Goal: Task Accomplishment & Management: Use online tool/utility

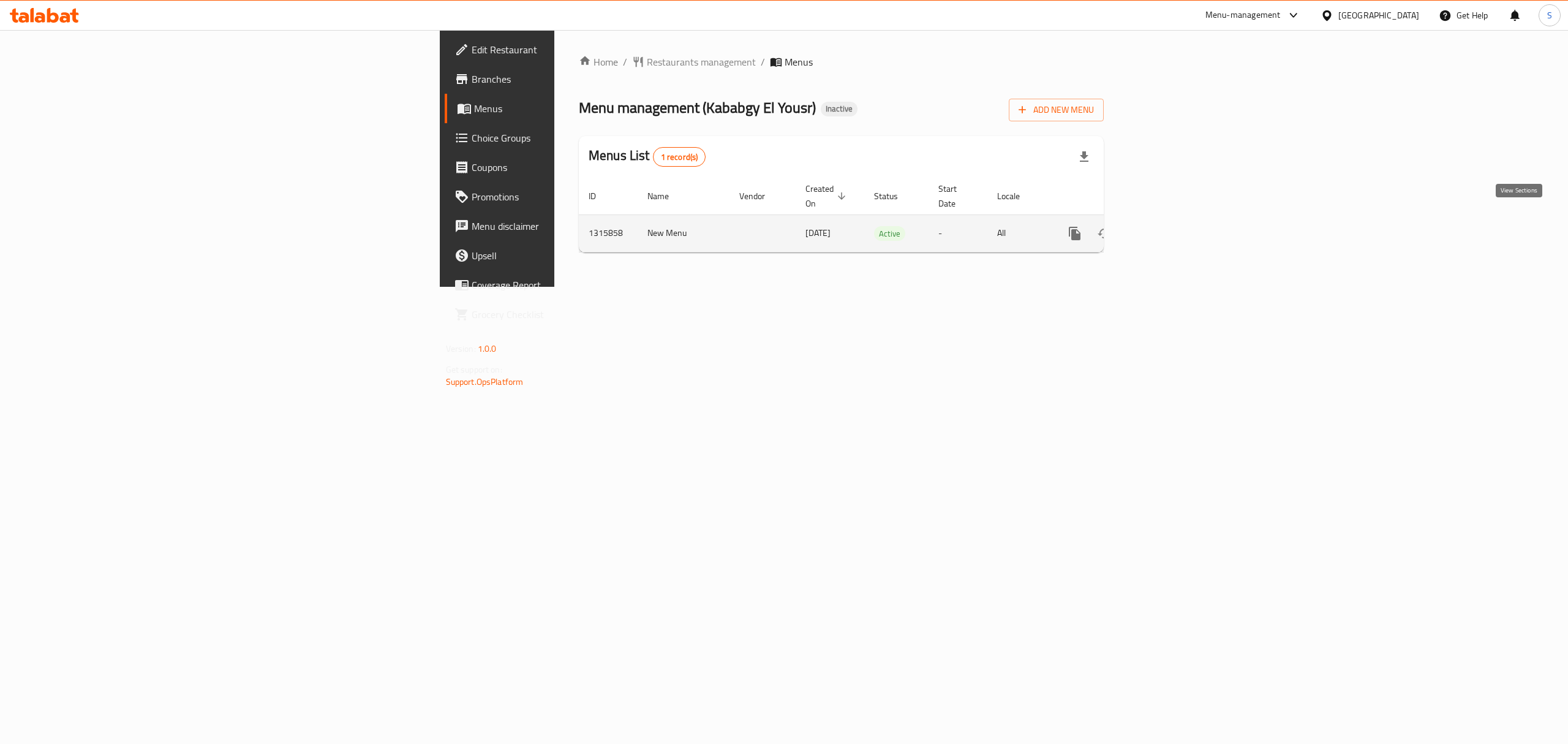
click at [1170, 226] on icon "enhanced table" at bounding box center [1162, 233] width 15 height 15
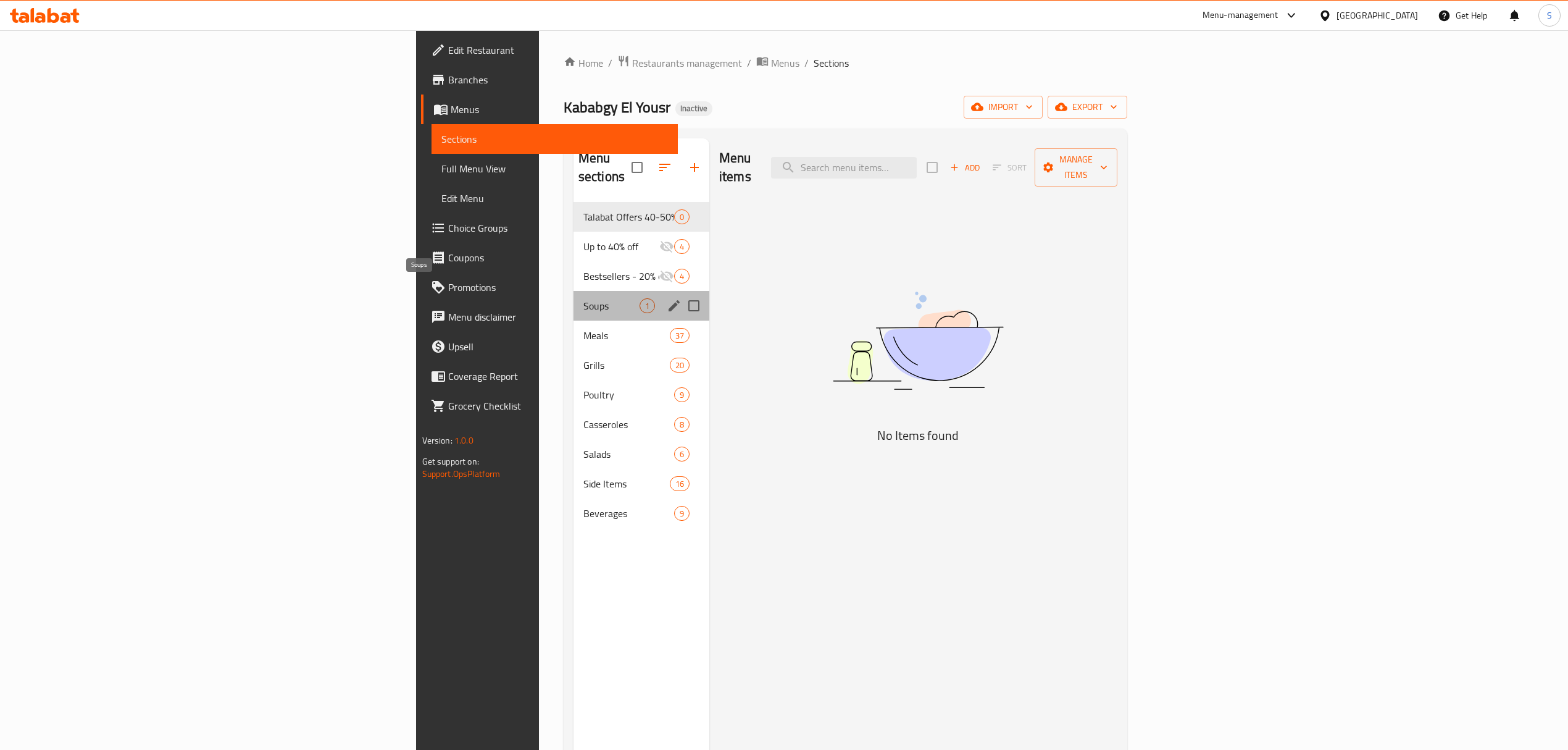
click at [583, 298] on span "Soups" at bounding box center [611, 305] width 56 height 15
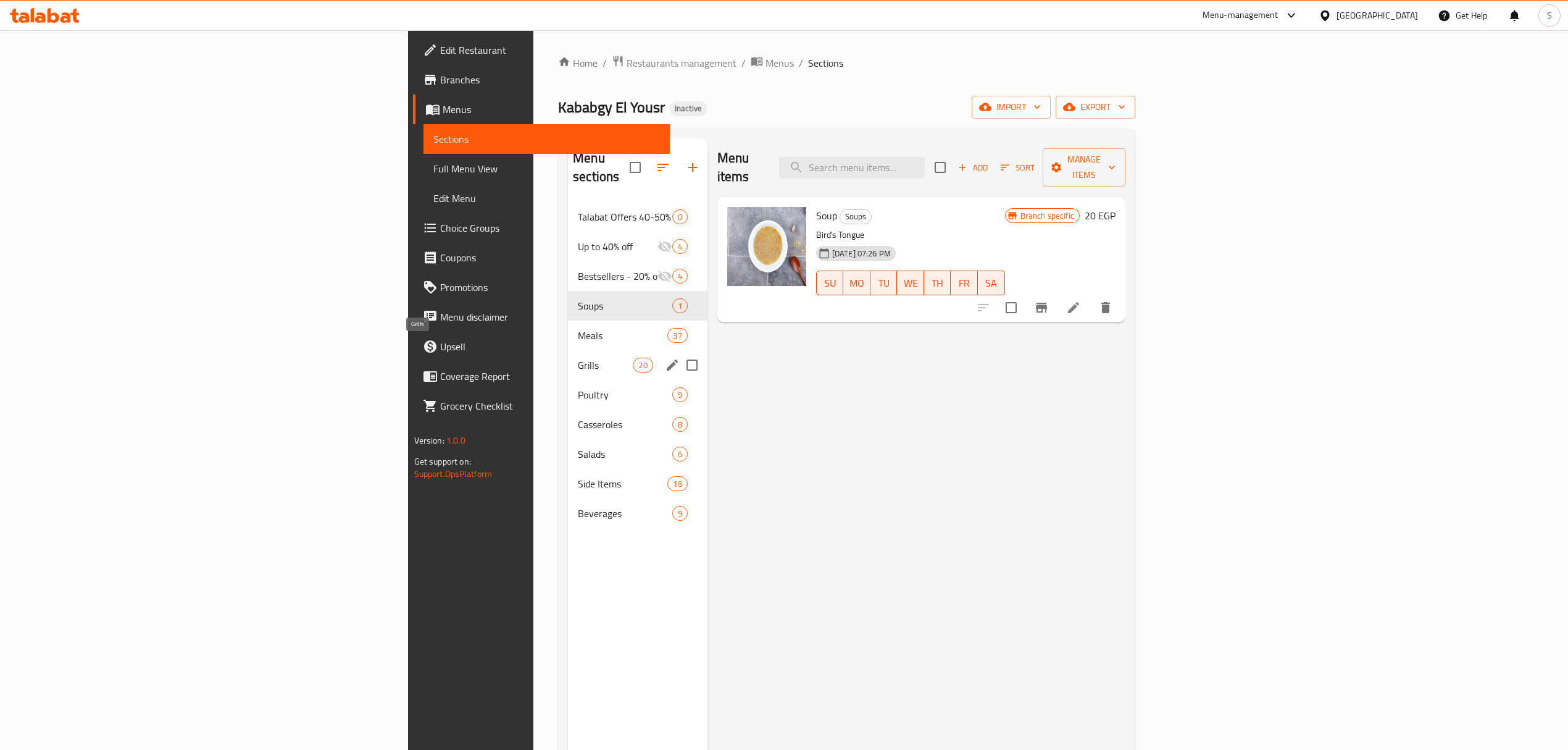
click at [578, 357] on span "Grills" at bounding box center [605, 364] width 55 height 15
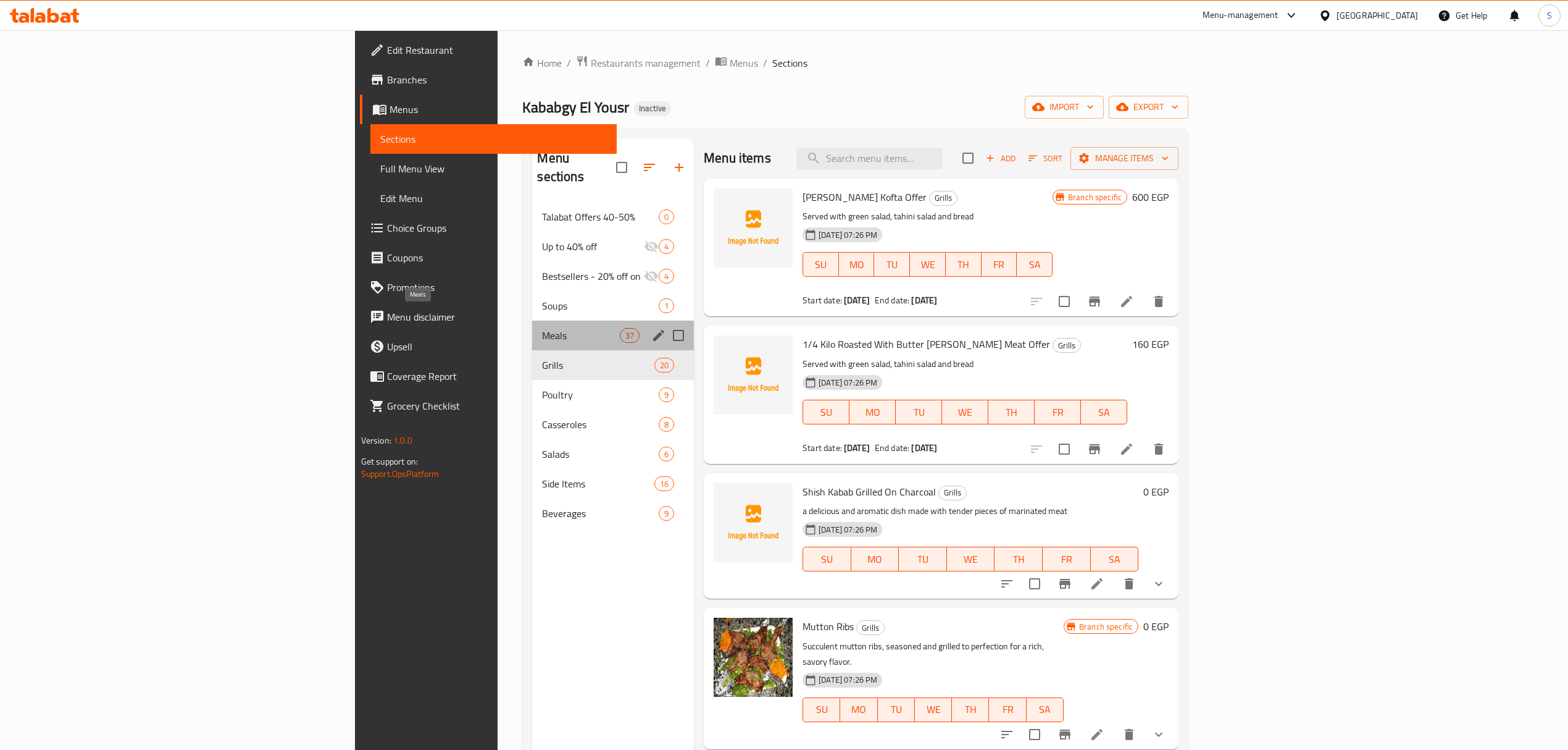
click at [542, 328] on span "Meals" at bounding box center [580, 335] width 77 height 15
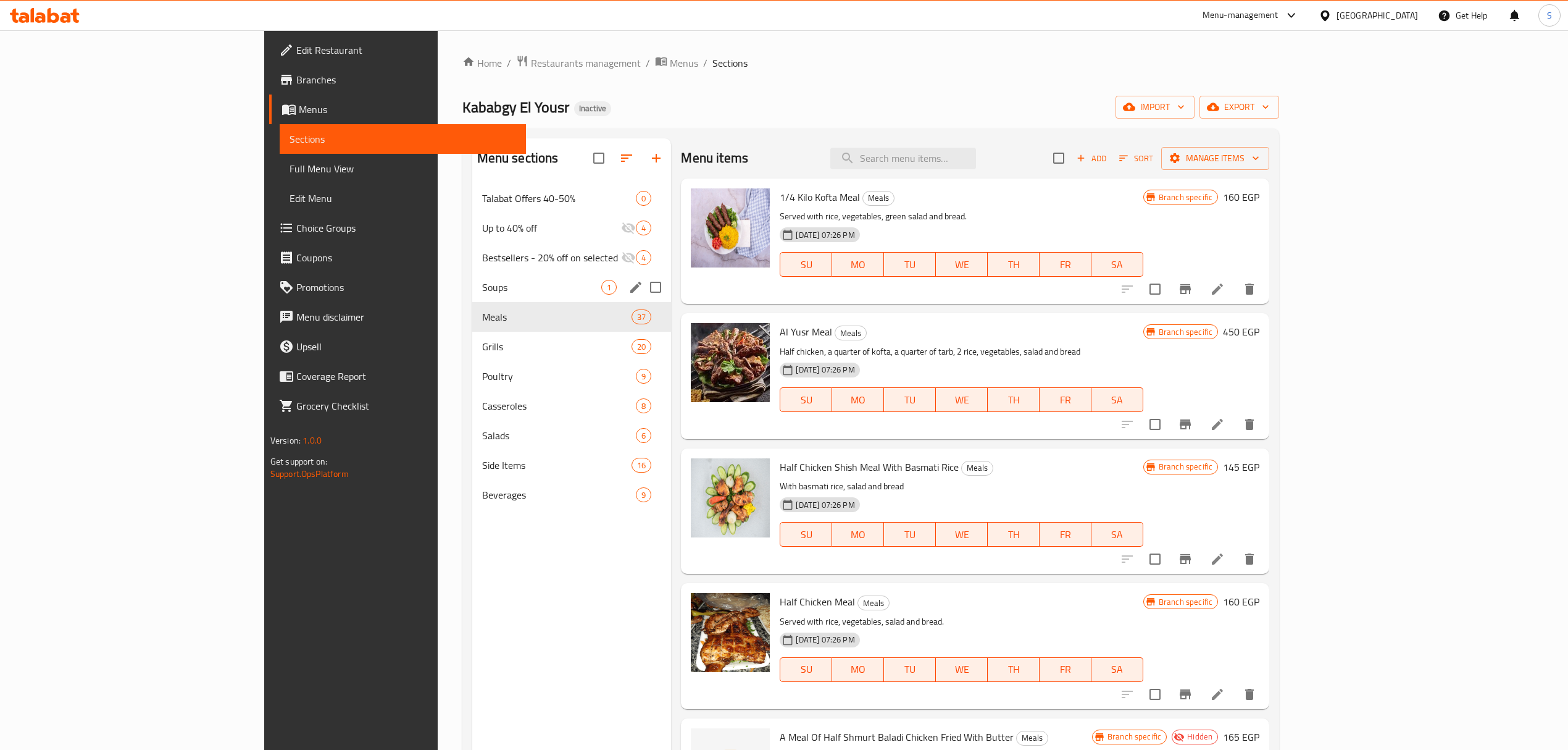
drag, startPoint x: 374, startPoint y: 275, endPoint x: 368, endPoint y: 315, distance: 40.4
click at [473, 275] on div "Soups 1" at bounding box center [572, 287] width 199 height 30
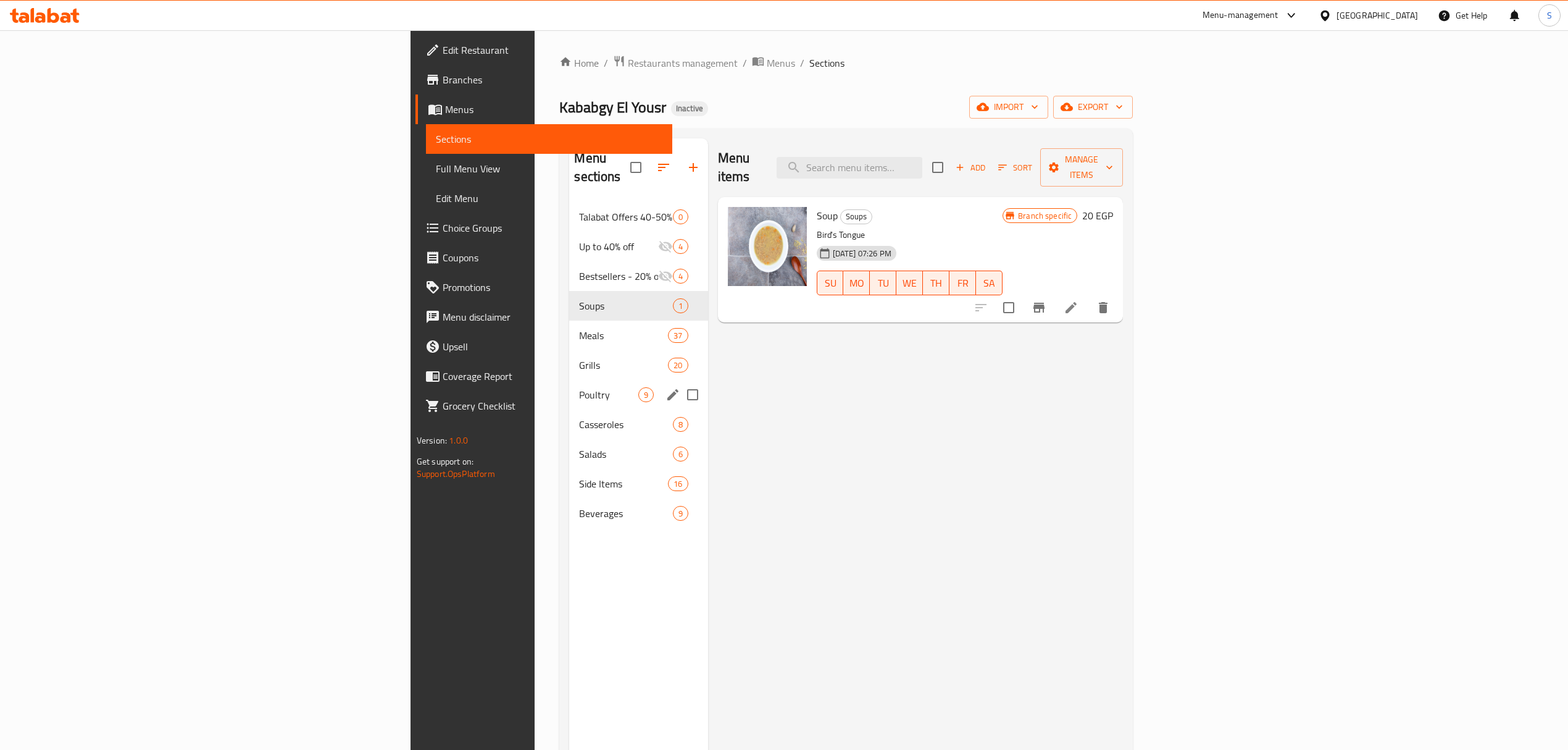
click at [579, 387] on span "Poultry" at bounding box center [608, 394] width 58 height 15
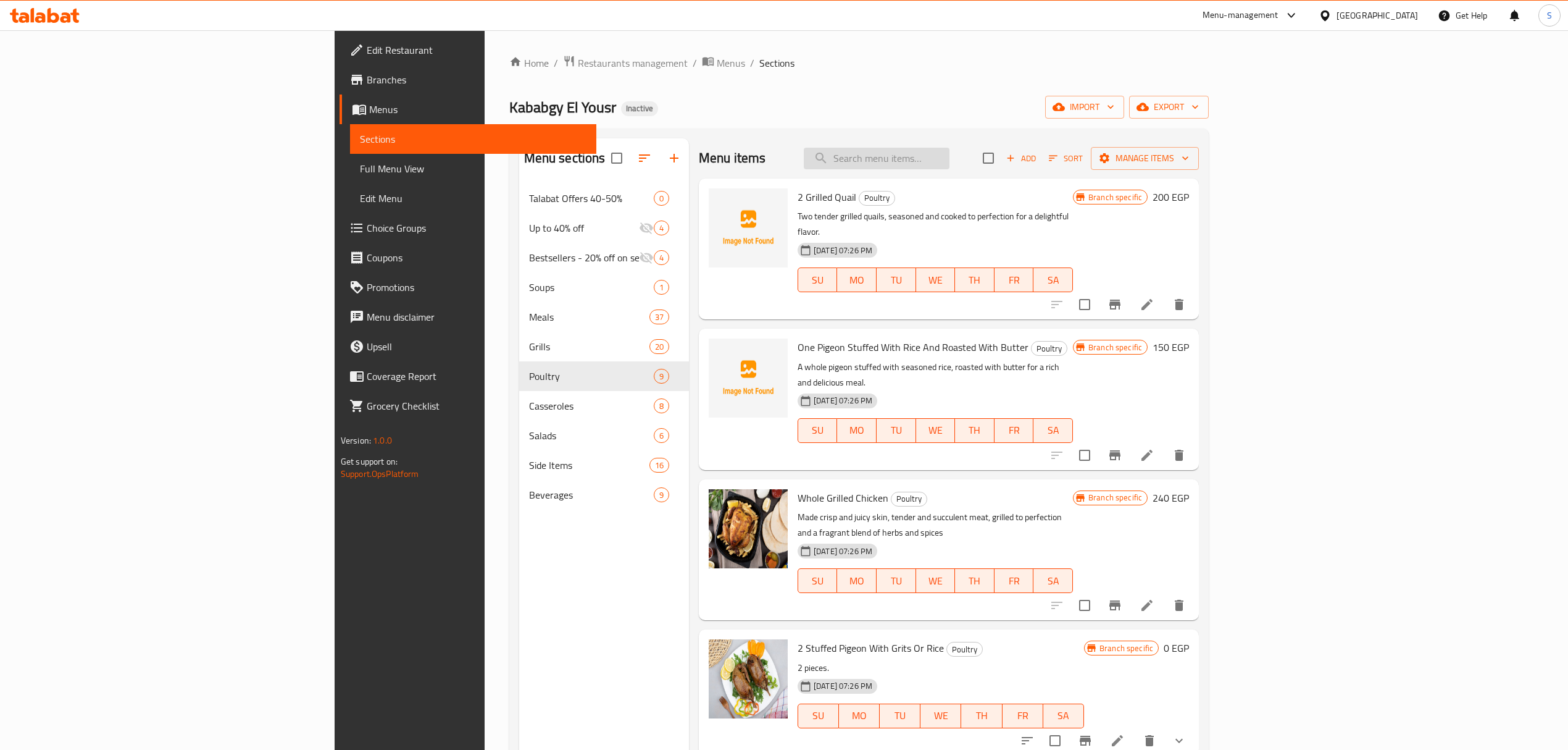
click at [949, 157] on input "search" at bounding box center [876, 159] width 146 height 22
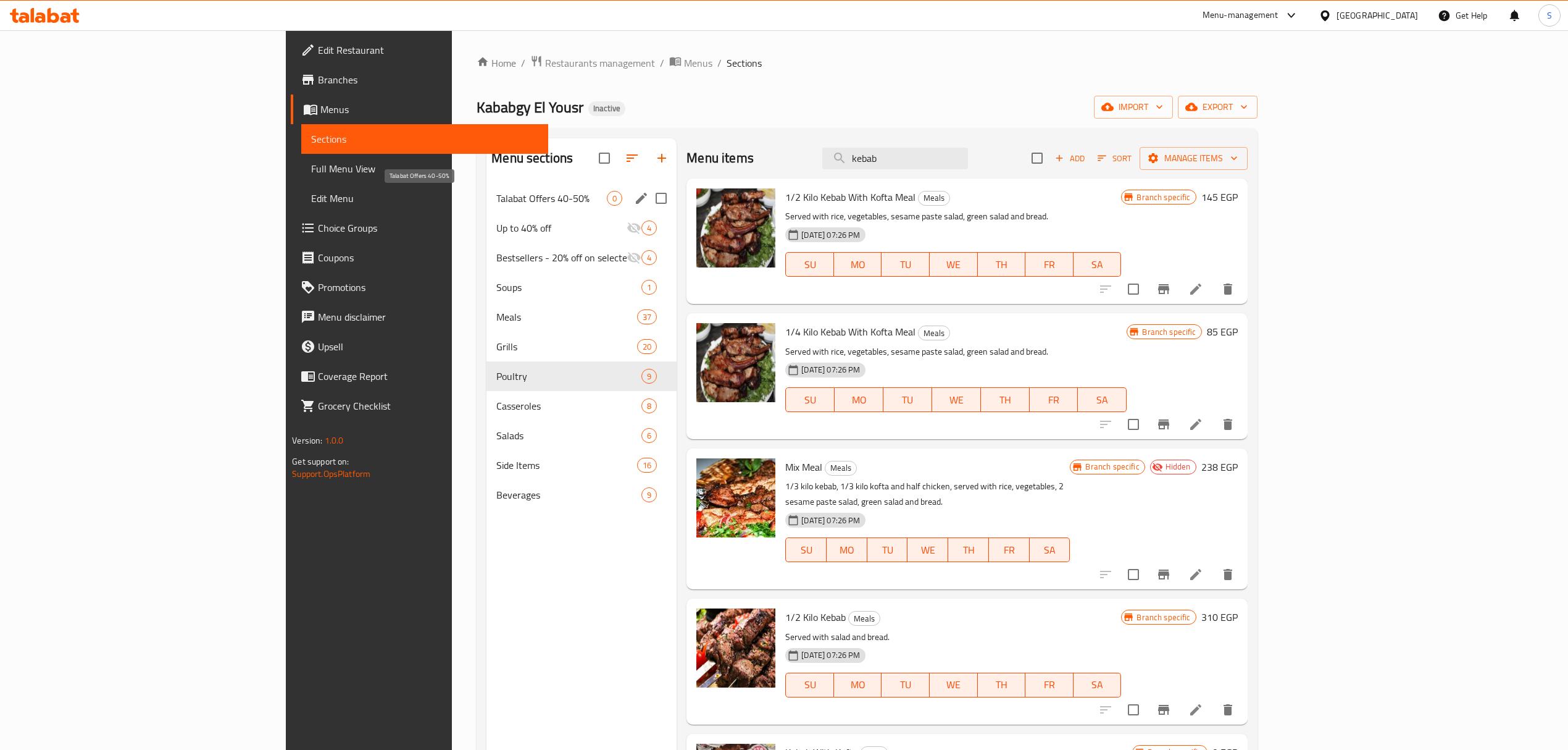
type input "kebab"
click at [496, 201] on span "Talabat Offers 40-50%" at bounding box center [551, 198] width 111 height 15
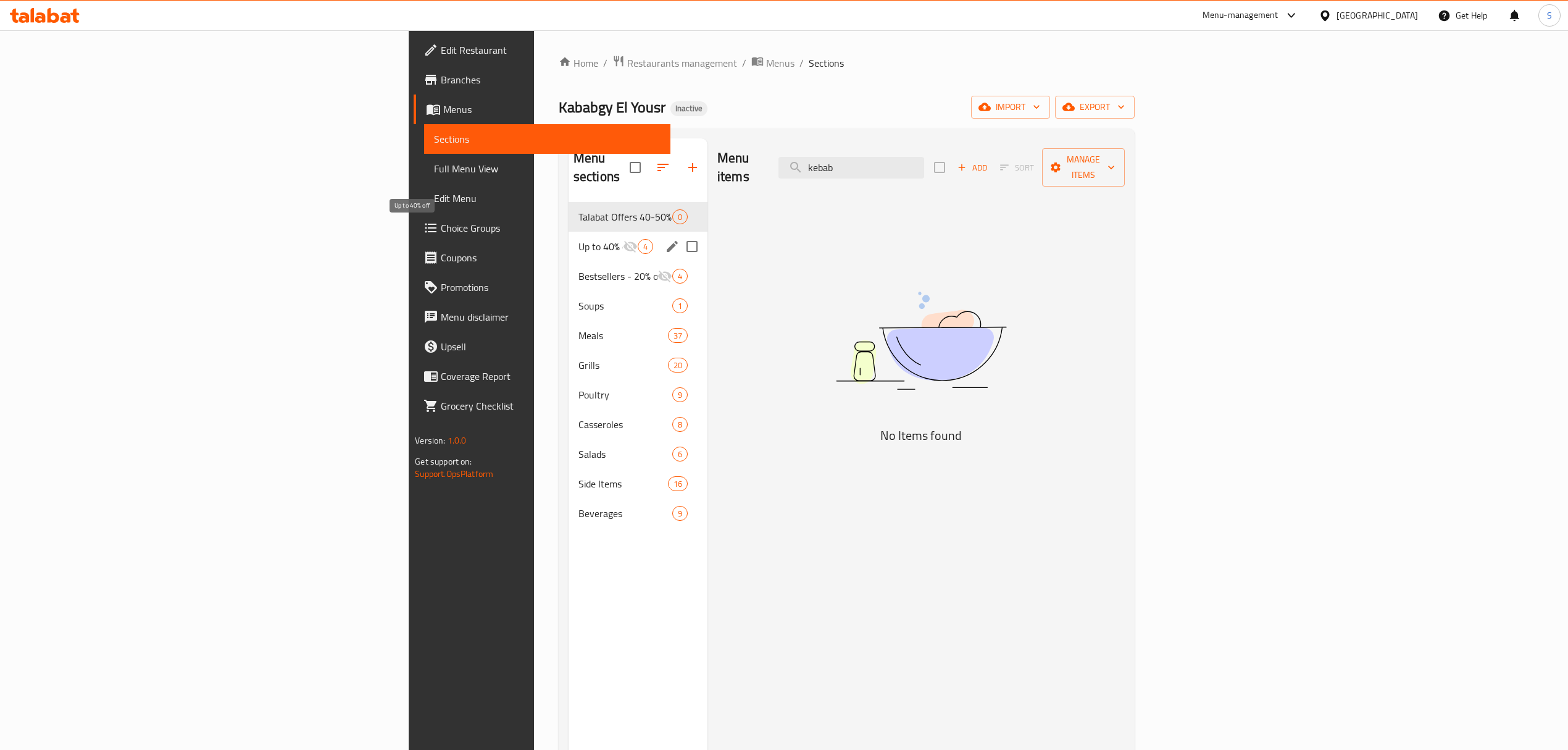
click at [578, 239] on span "Up to 40% off" at bounding box center [600, 246] width 44 height 15
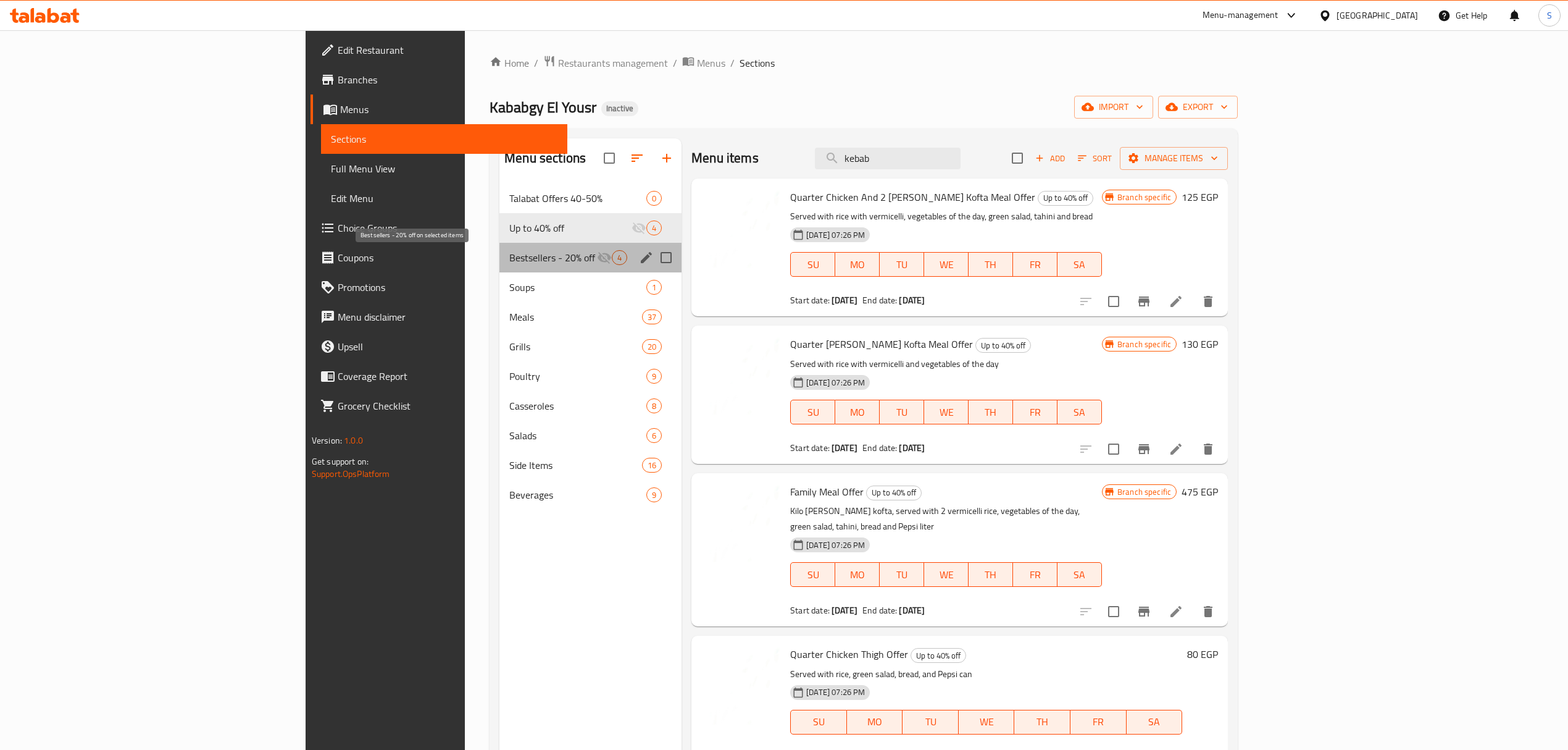
click at [509, 262] on span "Bestsellers - 20% off on selected items" at bounding box center [553, 257] width 88 height 15
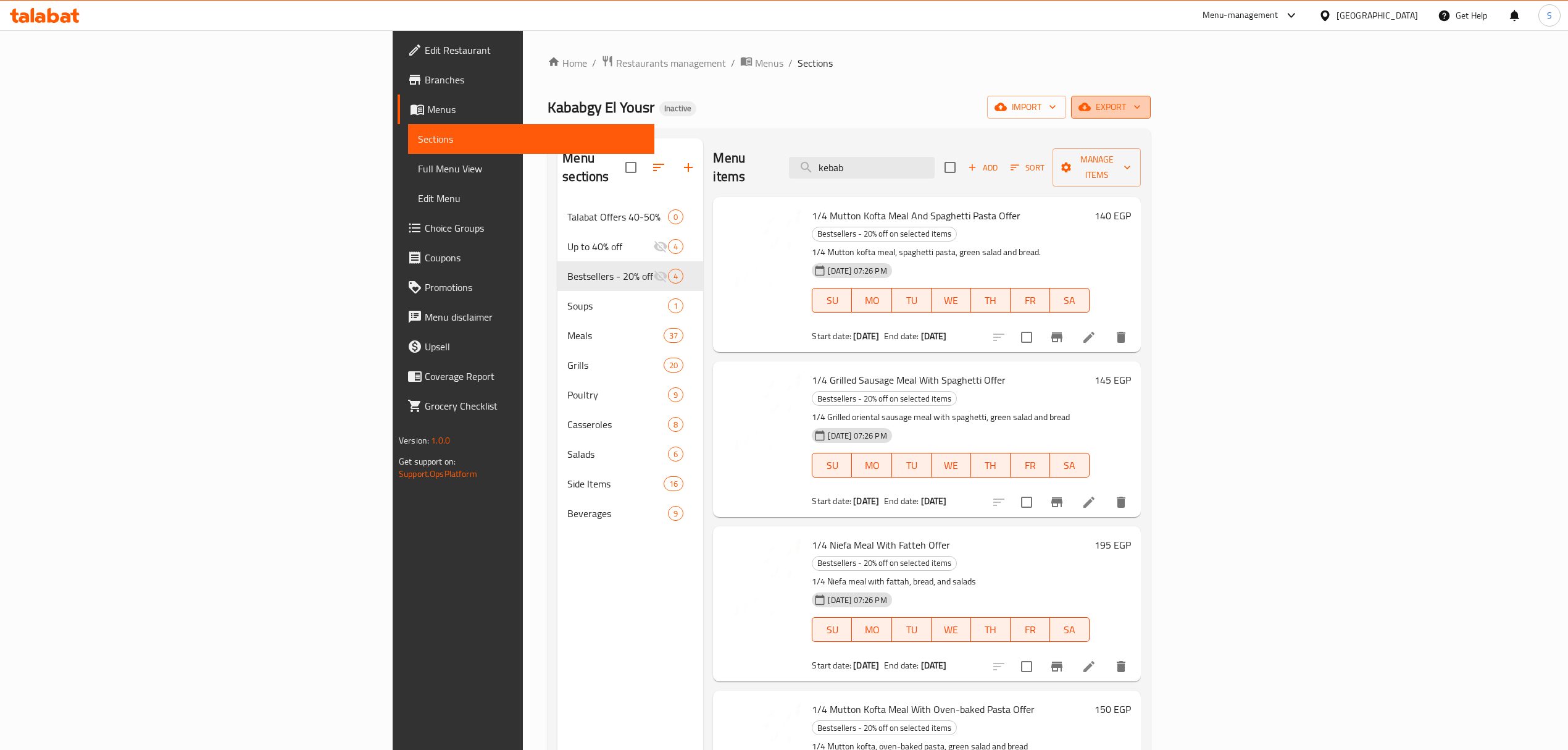
click at [1151, 116] on button "export" at bounding box center [1111, 107] width 79 height 23
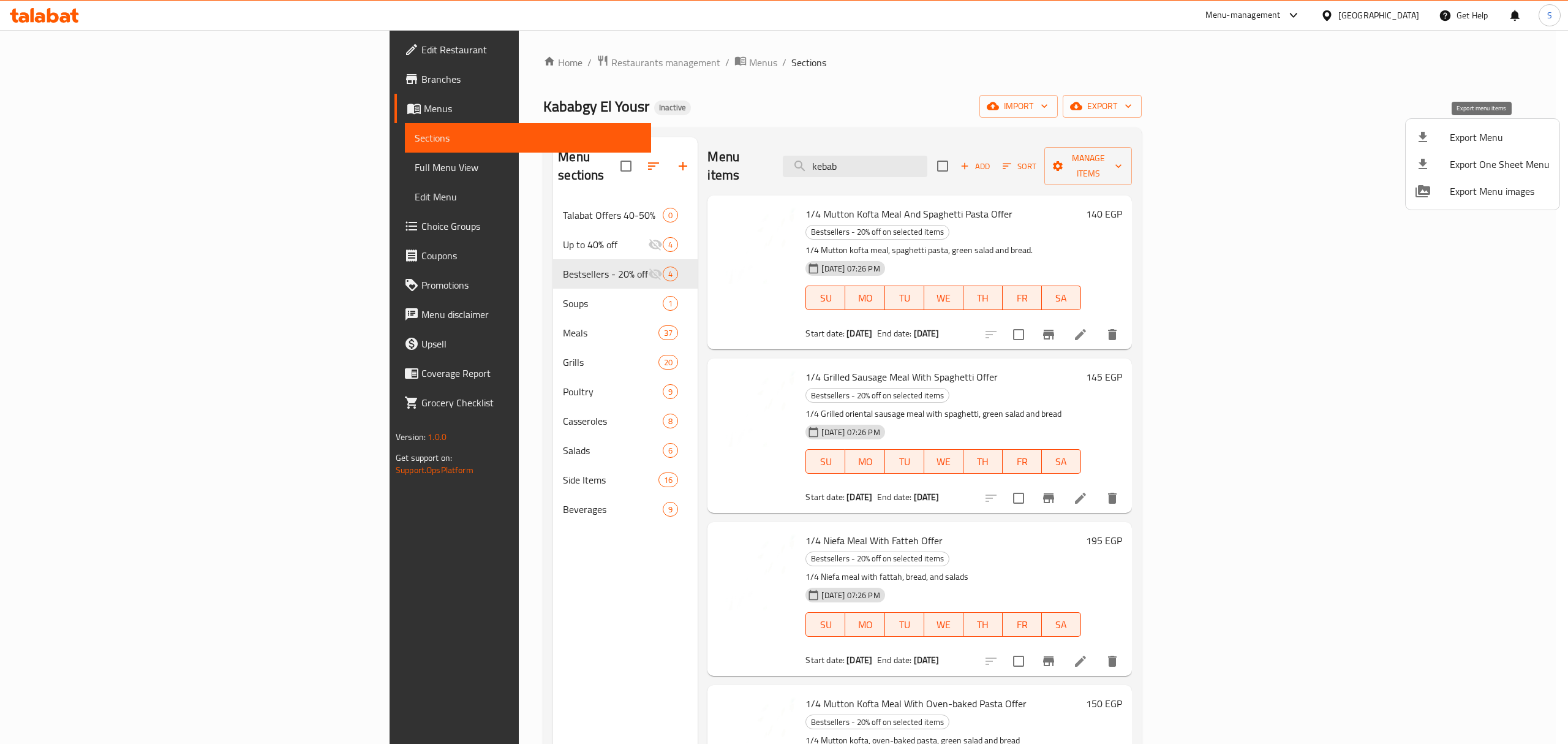
click at [1485, 136] on span "Export Menu" at bounding box center [1499, 137] width 100 height 15
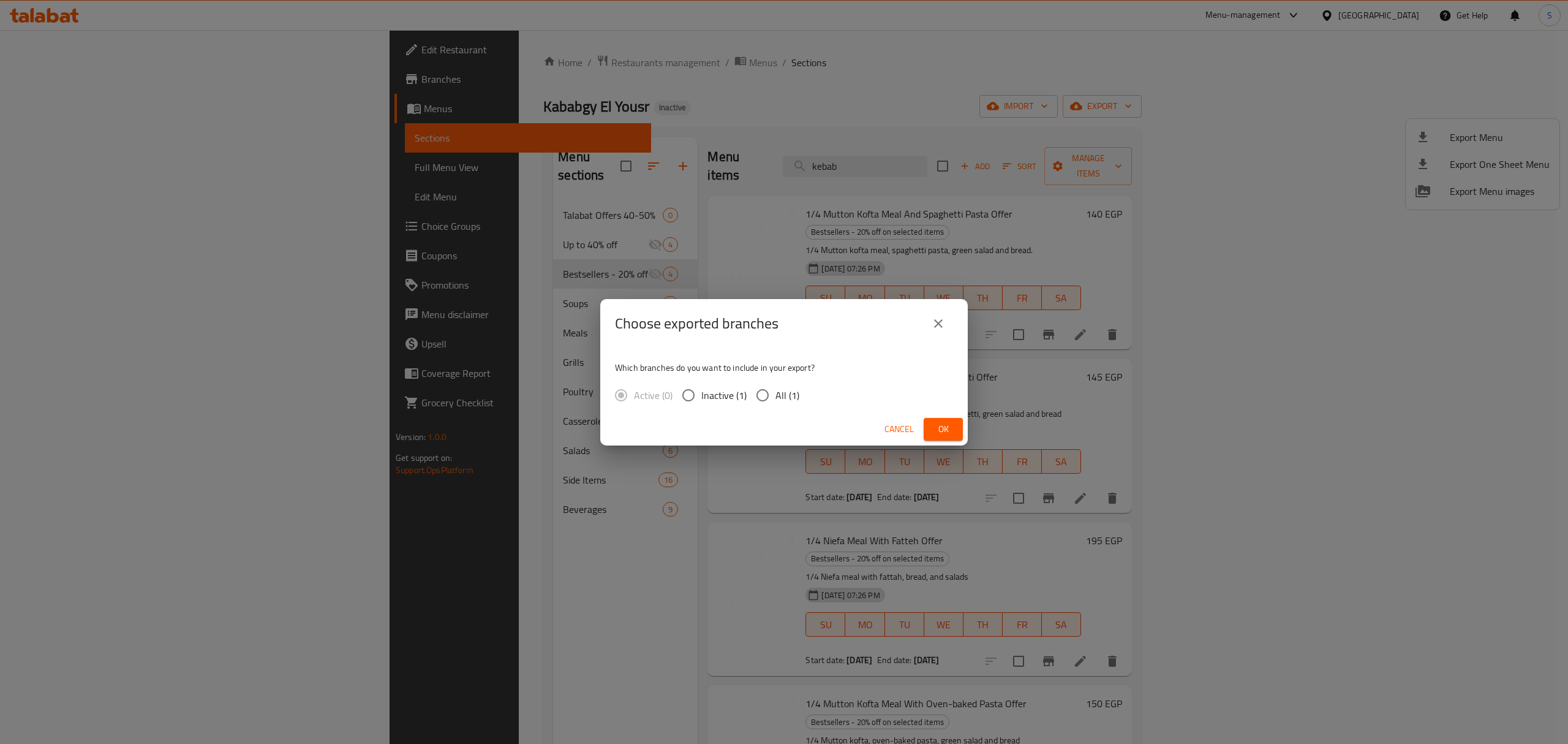
click at [779, 403] on span "All (1)" at bounding box center [787, 395] width 24 height 15
click at [776, 403] on input "All (1)" at bounding box center [762, 395] width 25 height 25
radio input "true"
click at [933, 425] on span "Ok" at bounding box center [942, 430] width 19 height 15
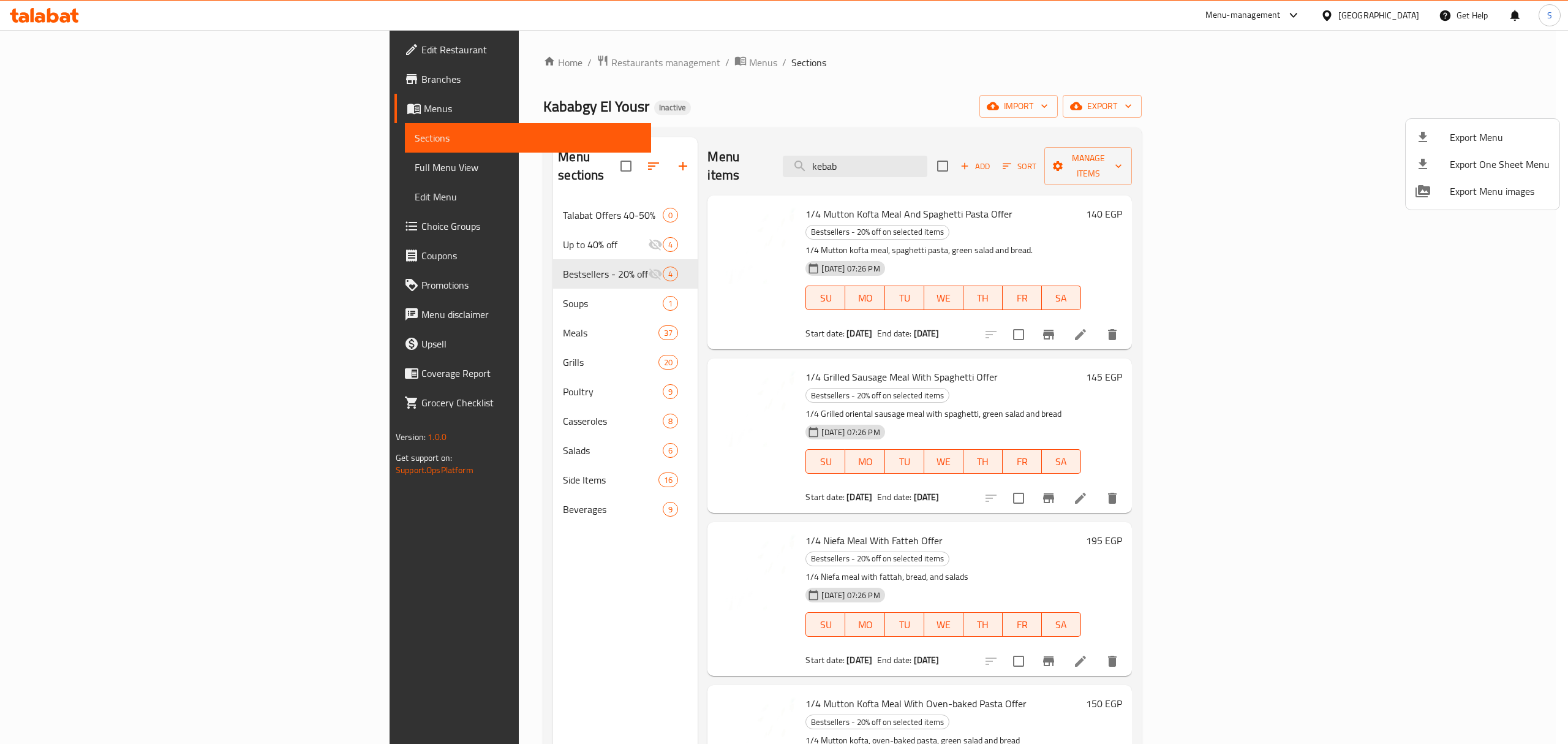
click at [86, 76] on div at bounding box center [784, 372] width 1568 height 744
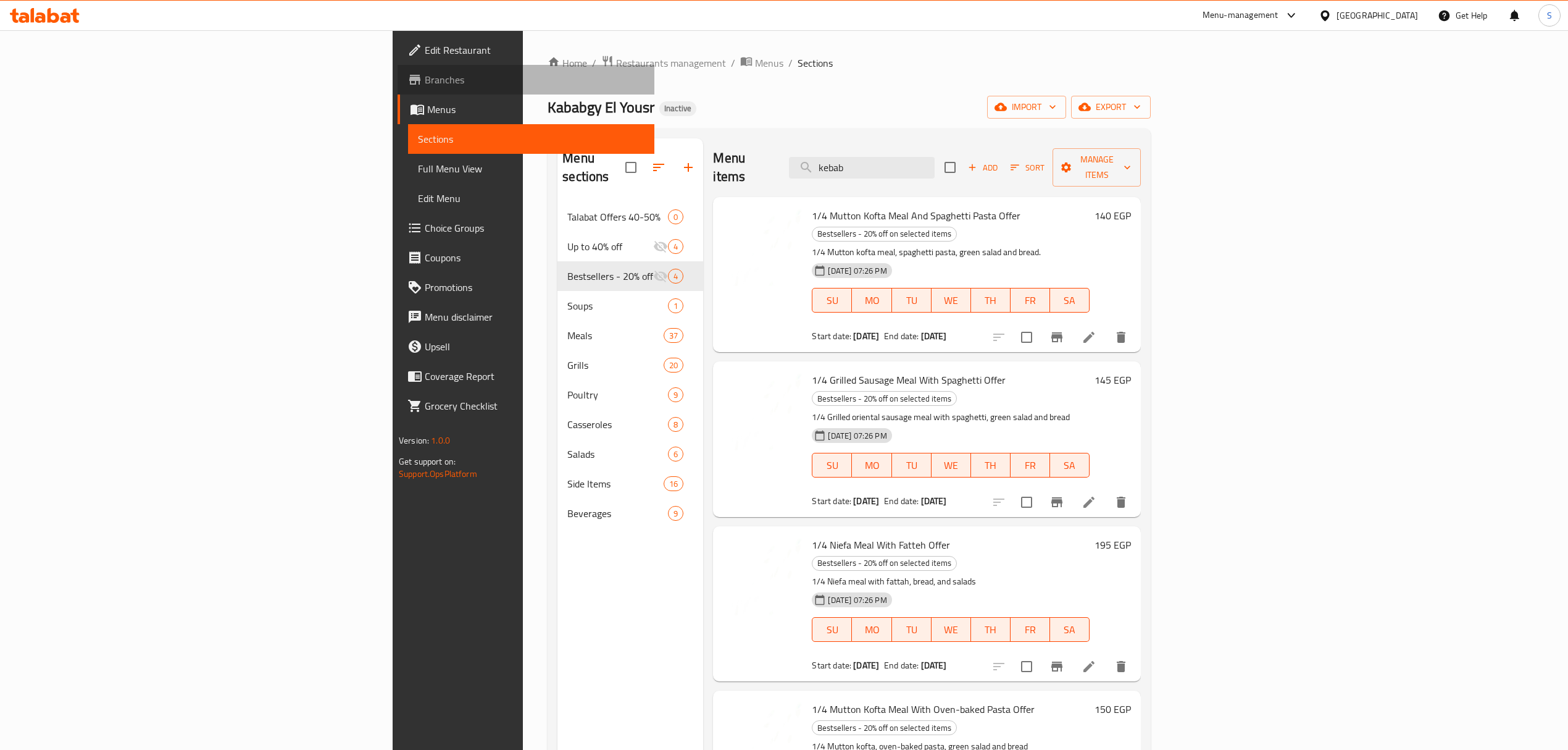
click at [425, 79] on span "Branches" at bounding box center [535, 79] width 220 height 15
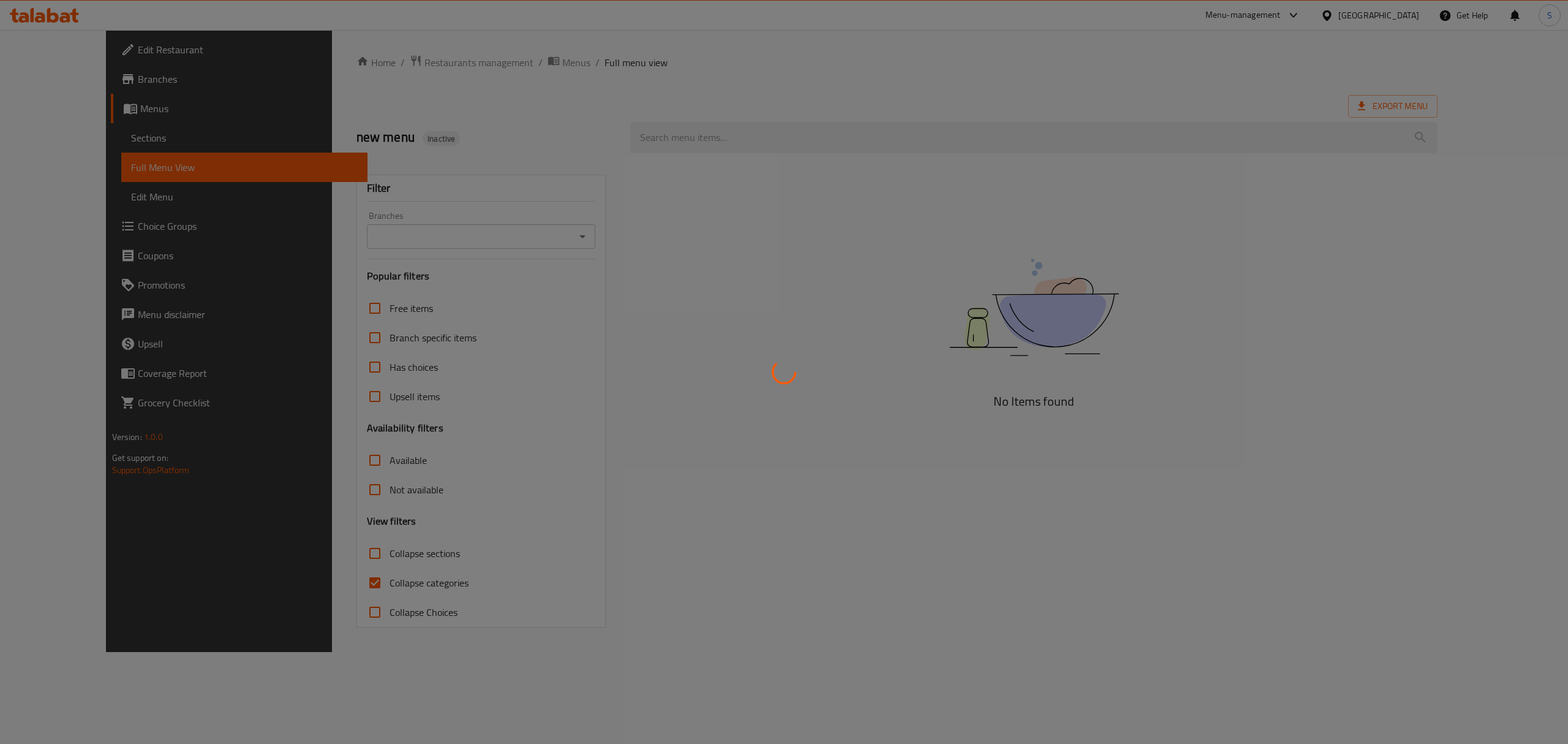
click at [1359, 16] on div at bounding box center [784, 372] width 1568 height 744
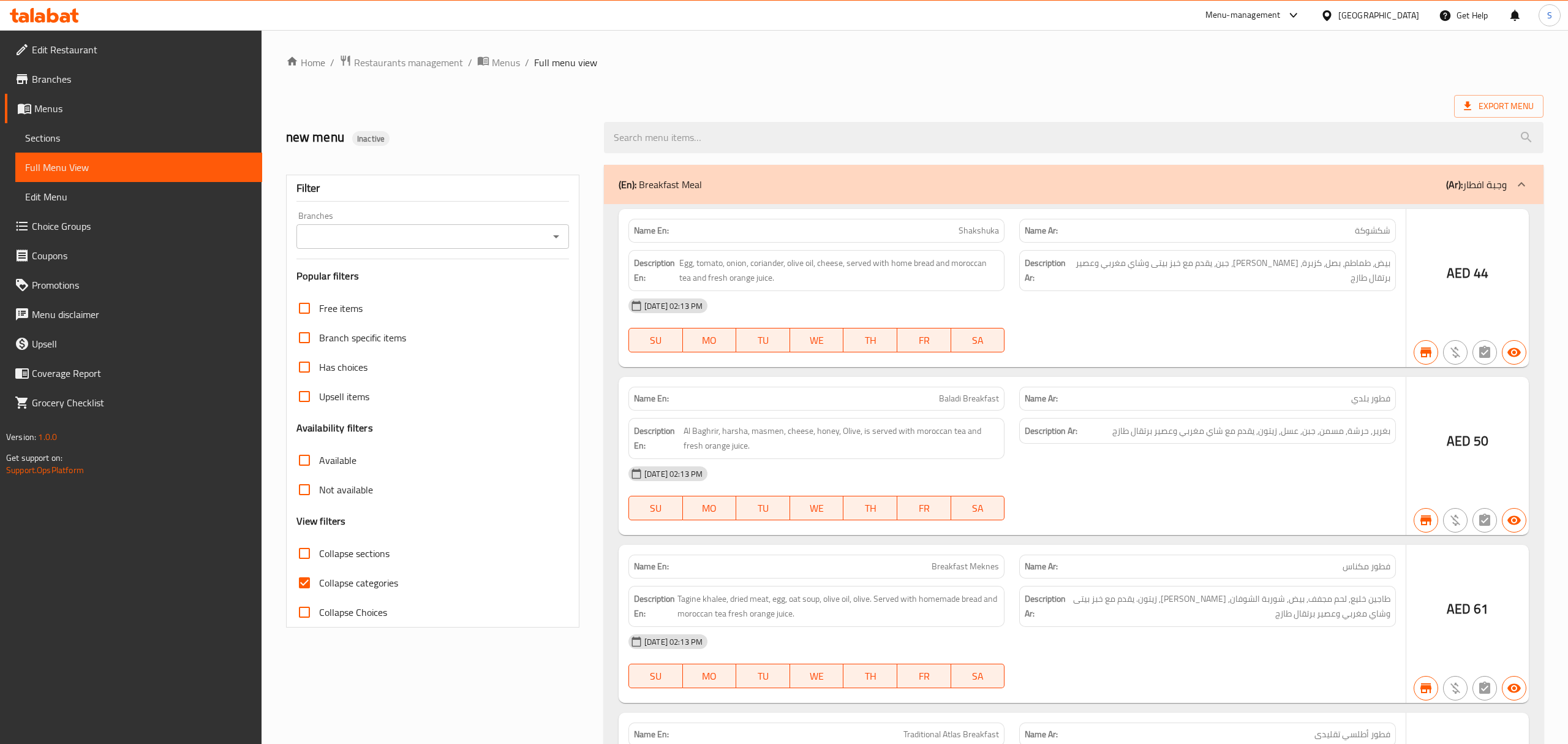
click at [1359, 16] on div at bounding box center [784, 372] width 1568 height 744
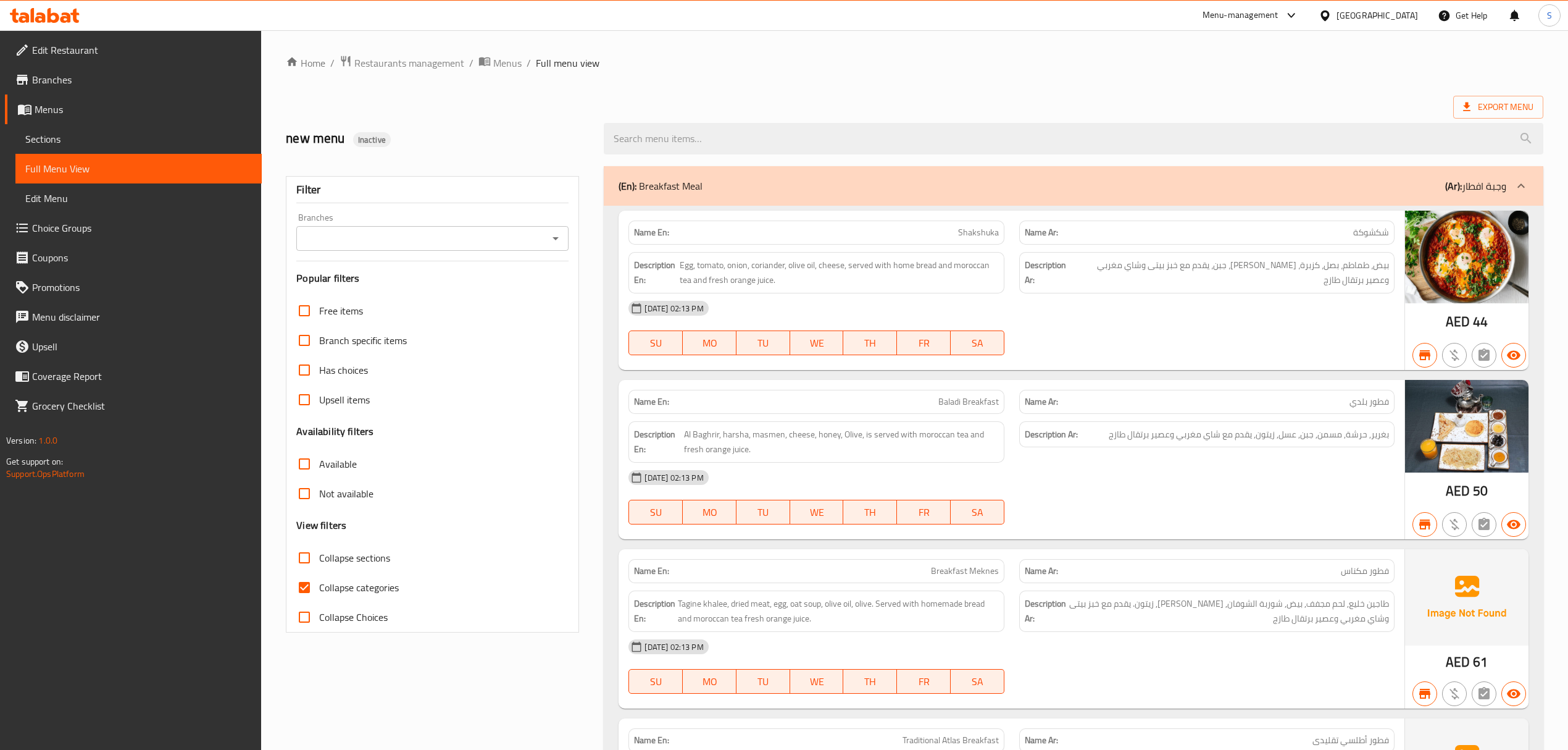
click at [1369, 16] on div "United Arab Emirates" at bounding box center [1377, 15] width 82 height 13
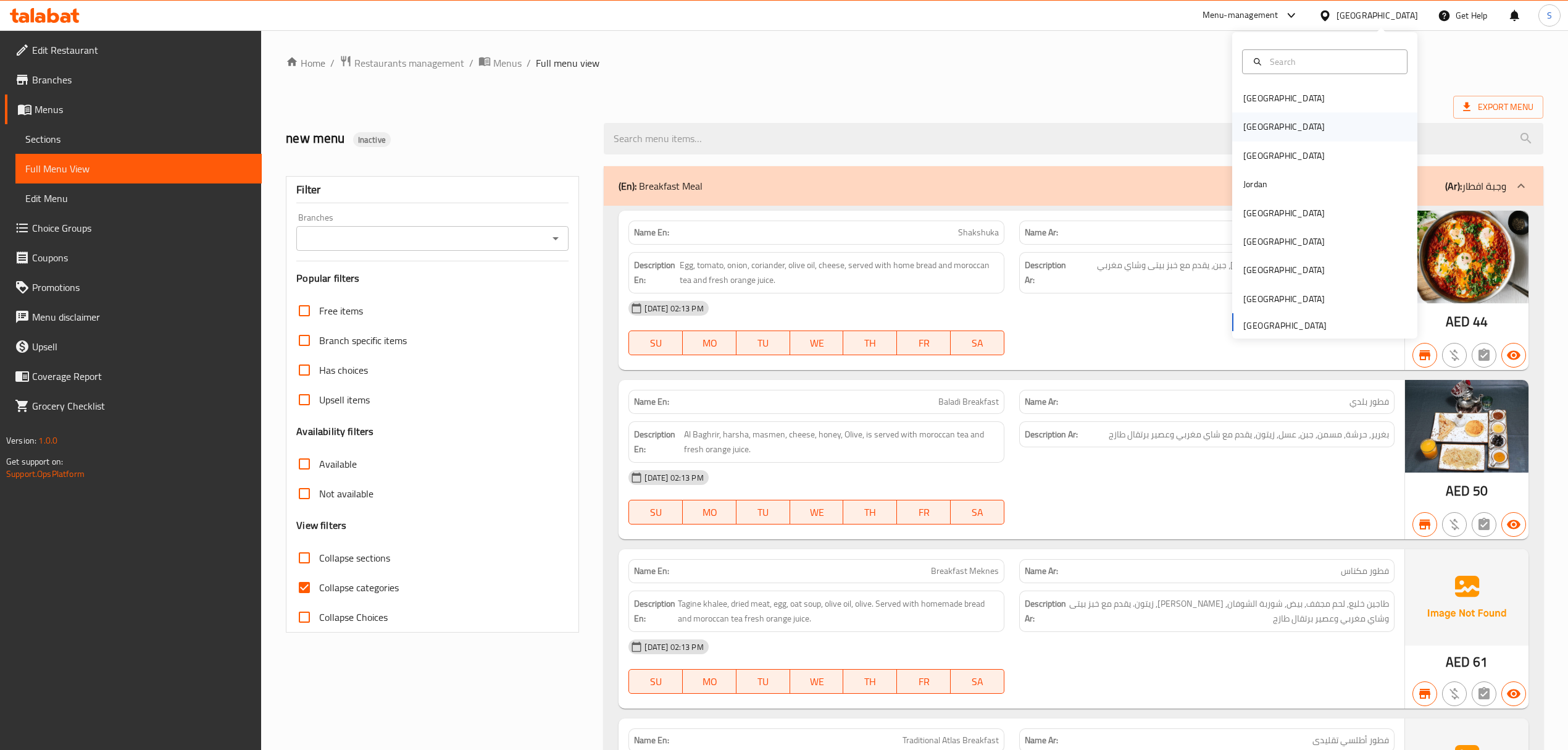
click at [1292, 119] on div "[GEOGRAPHIC_DATA]" at bounding box center [1325, 126] width 185 height 28
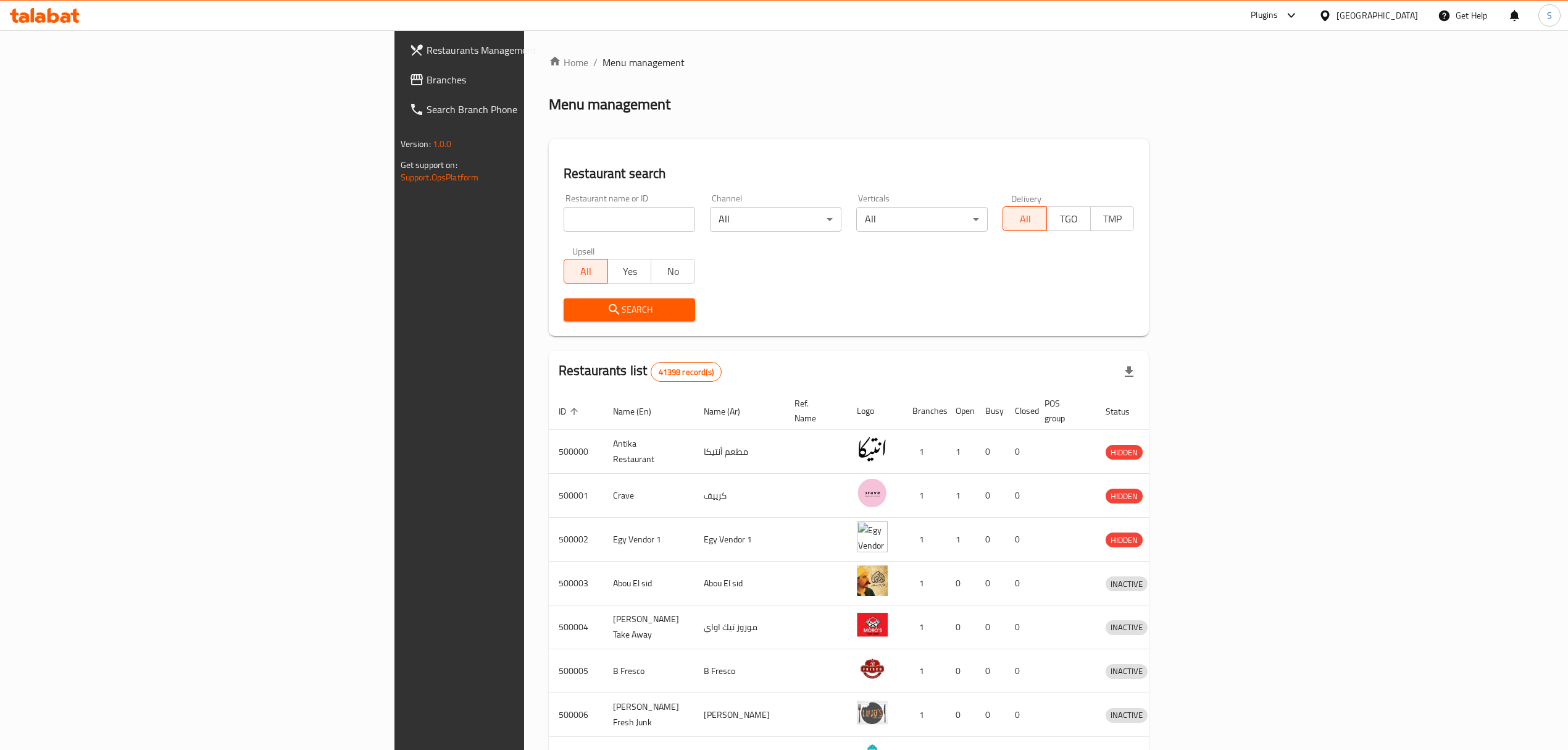
click at [427, 79] on span "Branches" at bounding box center [536, 79] width 220 height 15
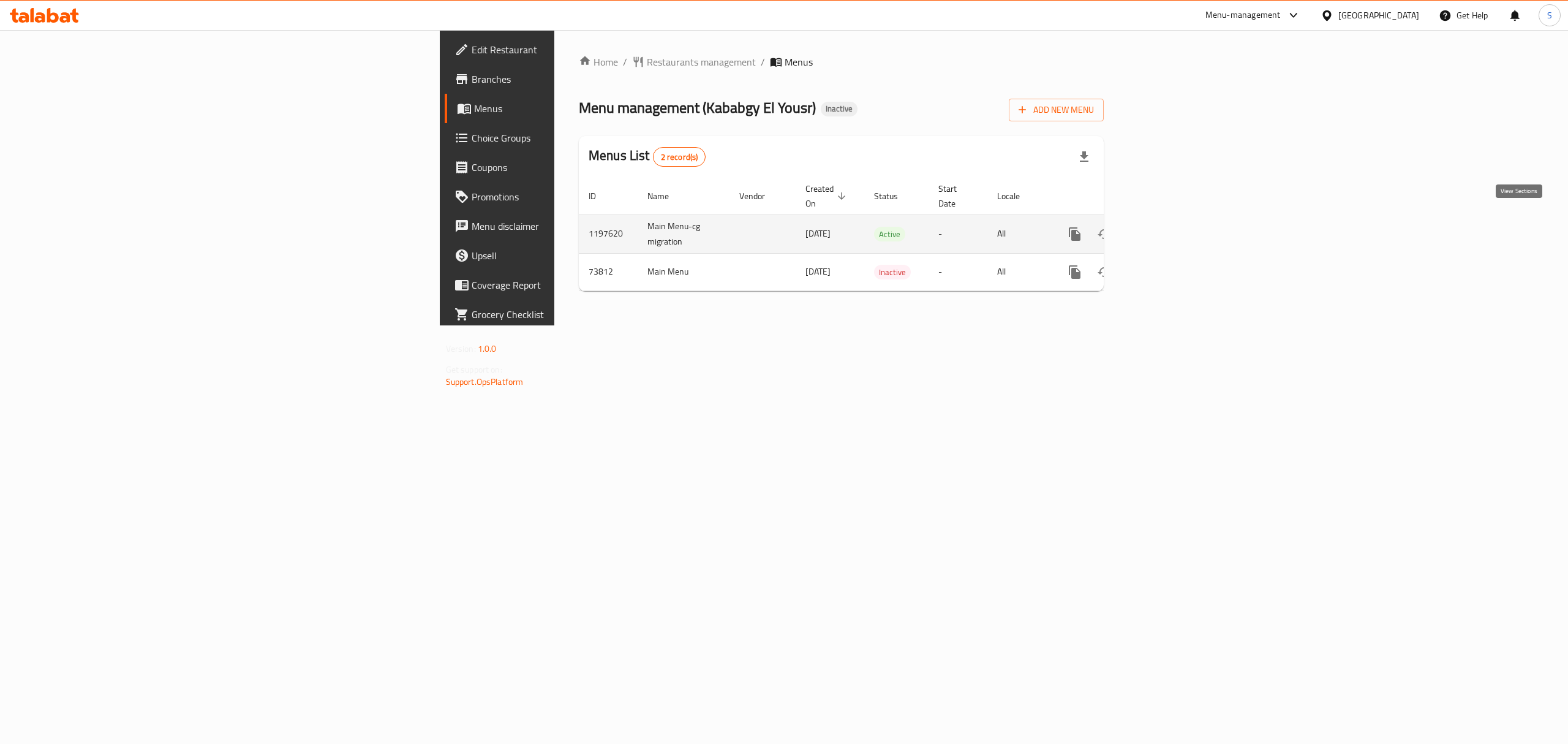
click at [1170, 226] on icon "enhanced table" at bounding box center [1162, 233] width 15 height 15
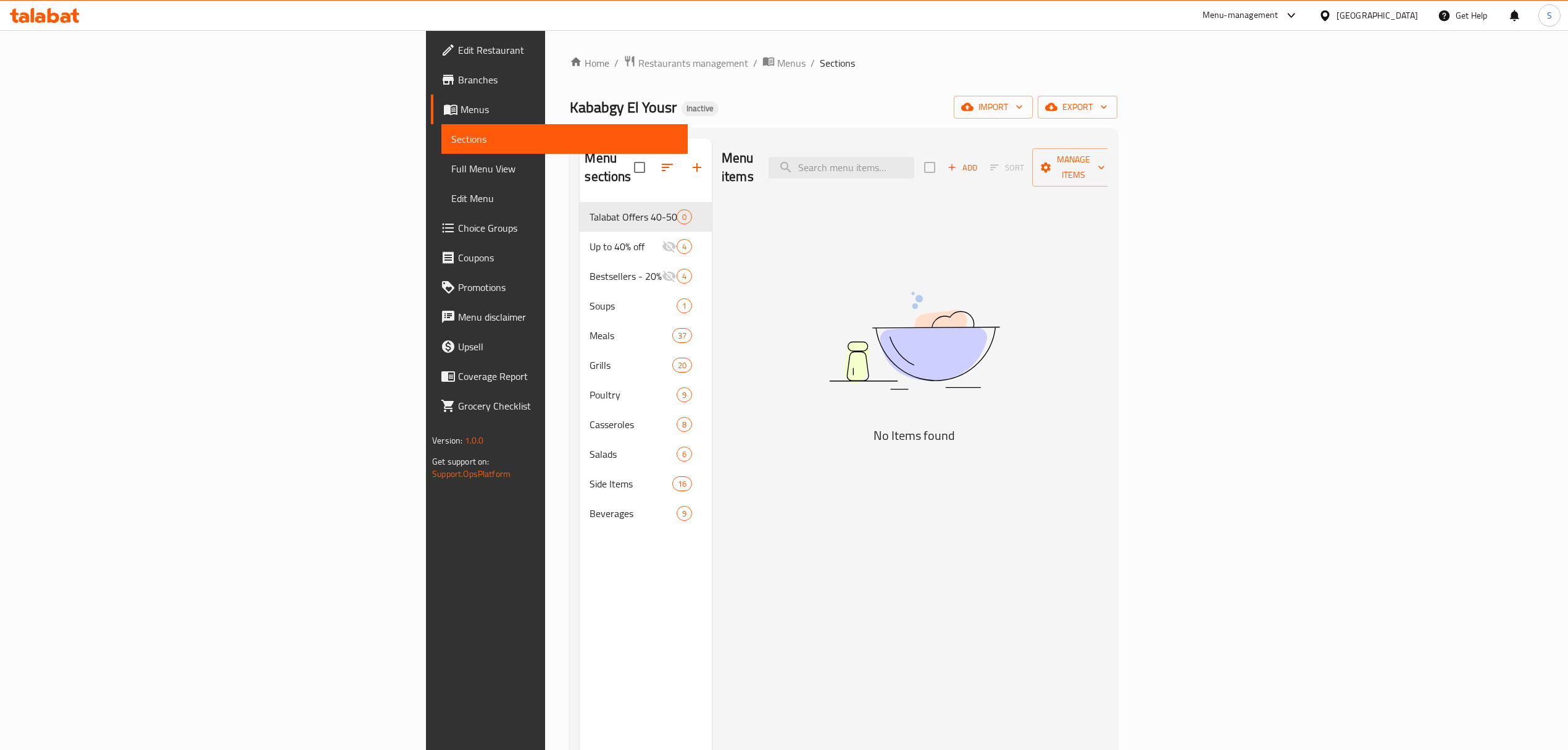
click at [461, 112] on span "Menus" at bounding box center [569, 109] width 217 height 15
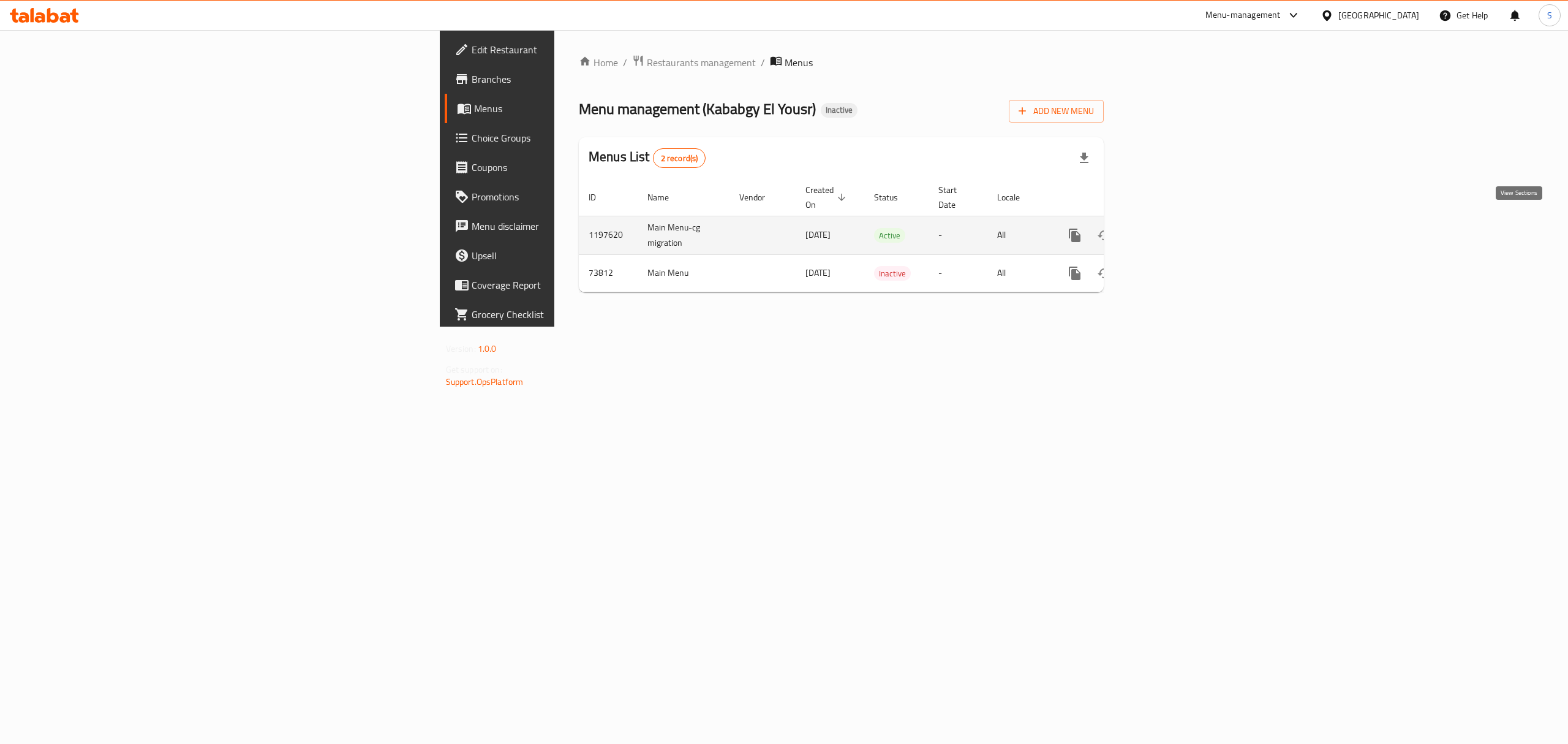
click at [1169, 229] on icon "enhanced table" at bounding box center [1163, 235] width 11 height 11
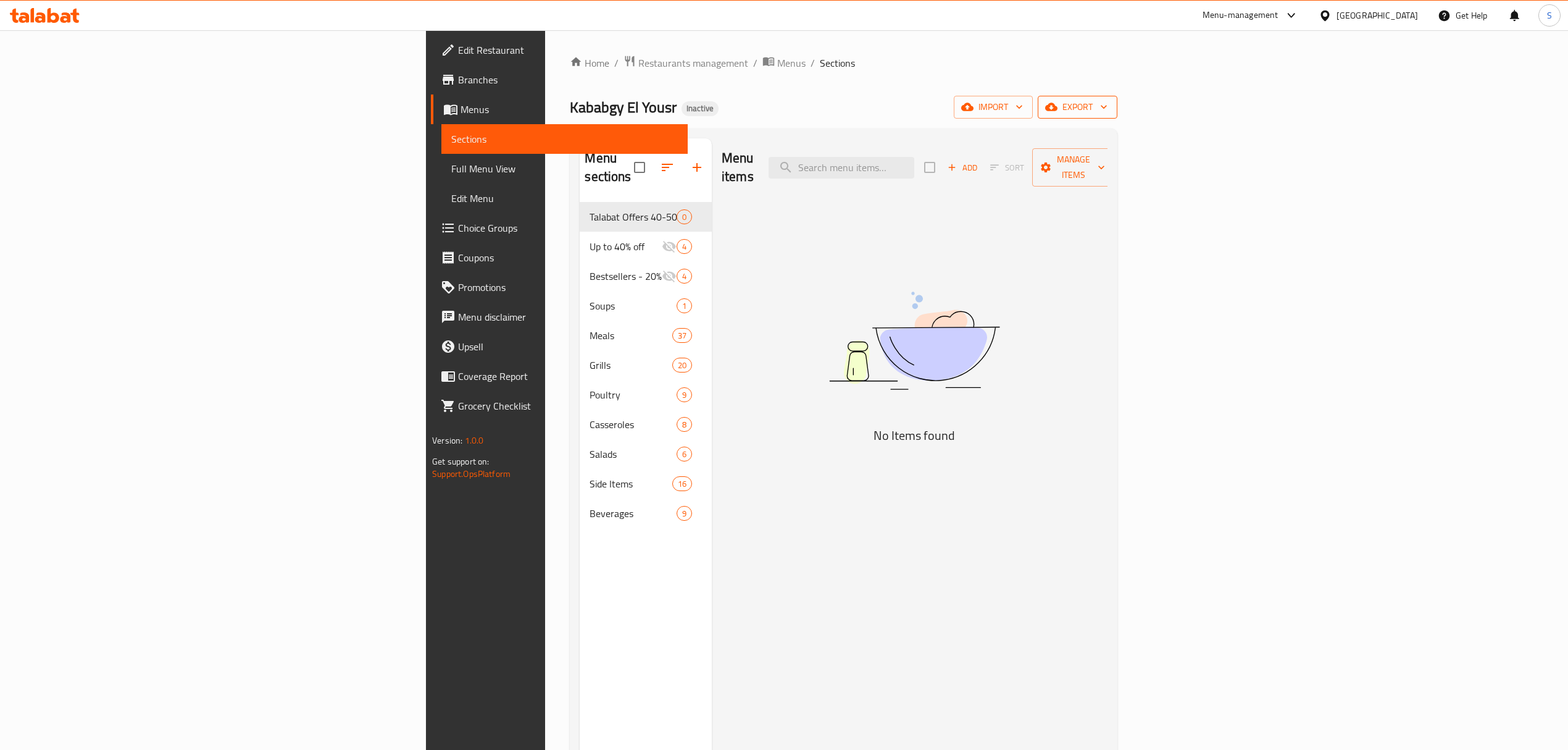
click at [1107, 100] on span "export" at bounding box center [1078, 107] width 60 height 16
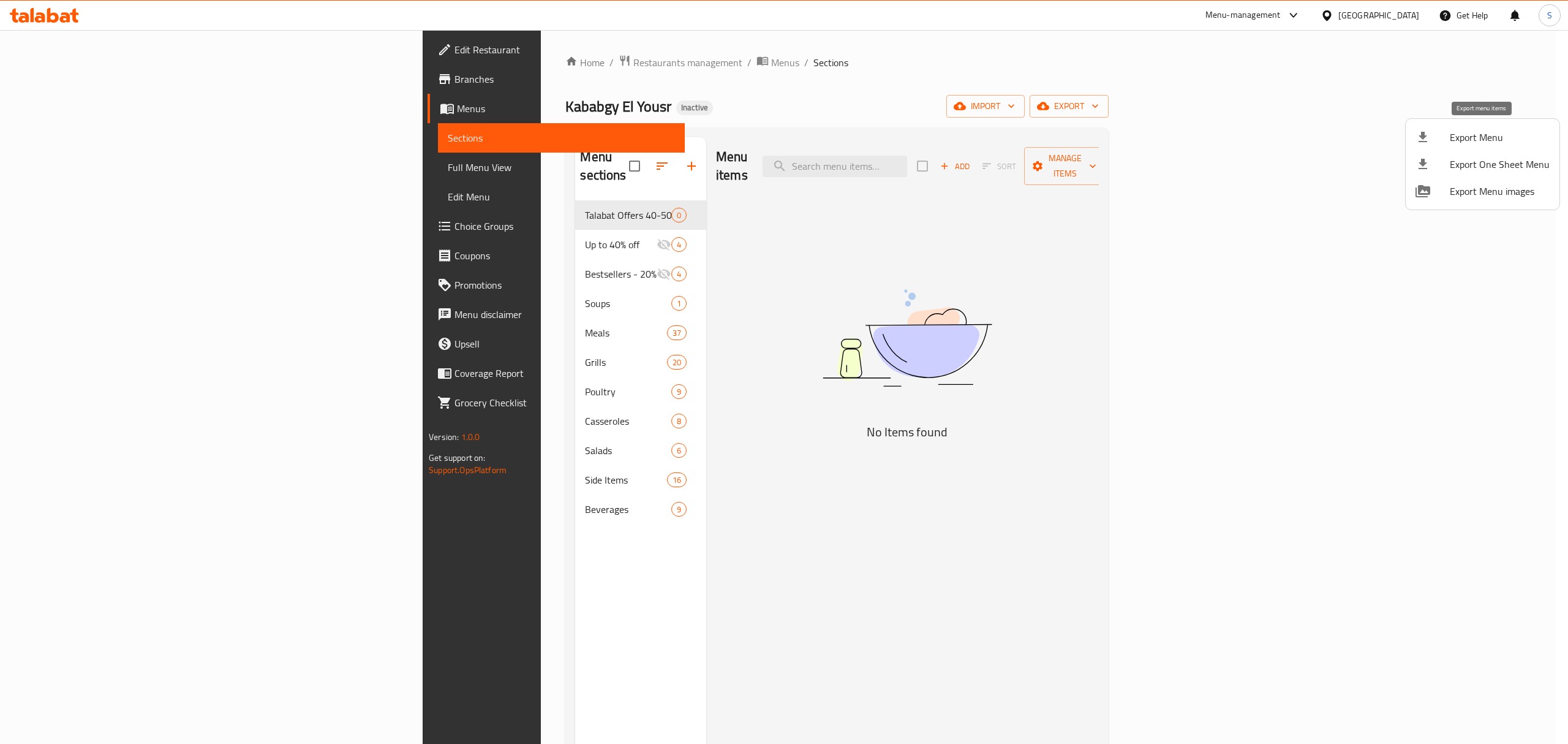
click at [1459, 148] on li "Export Menu" at bounding box center [1482, 137] width 154 height 27
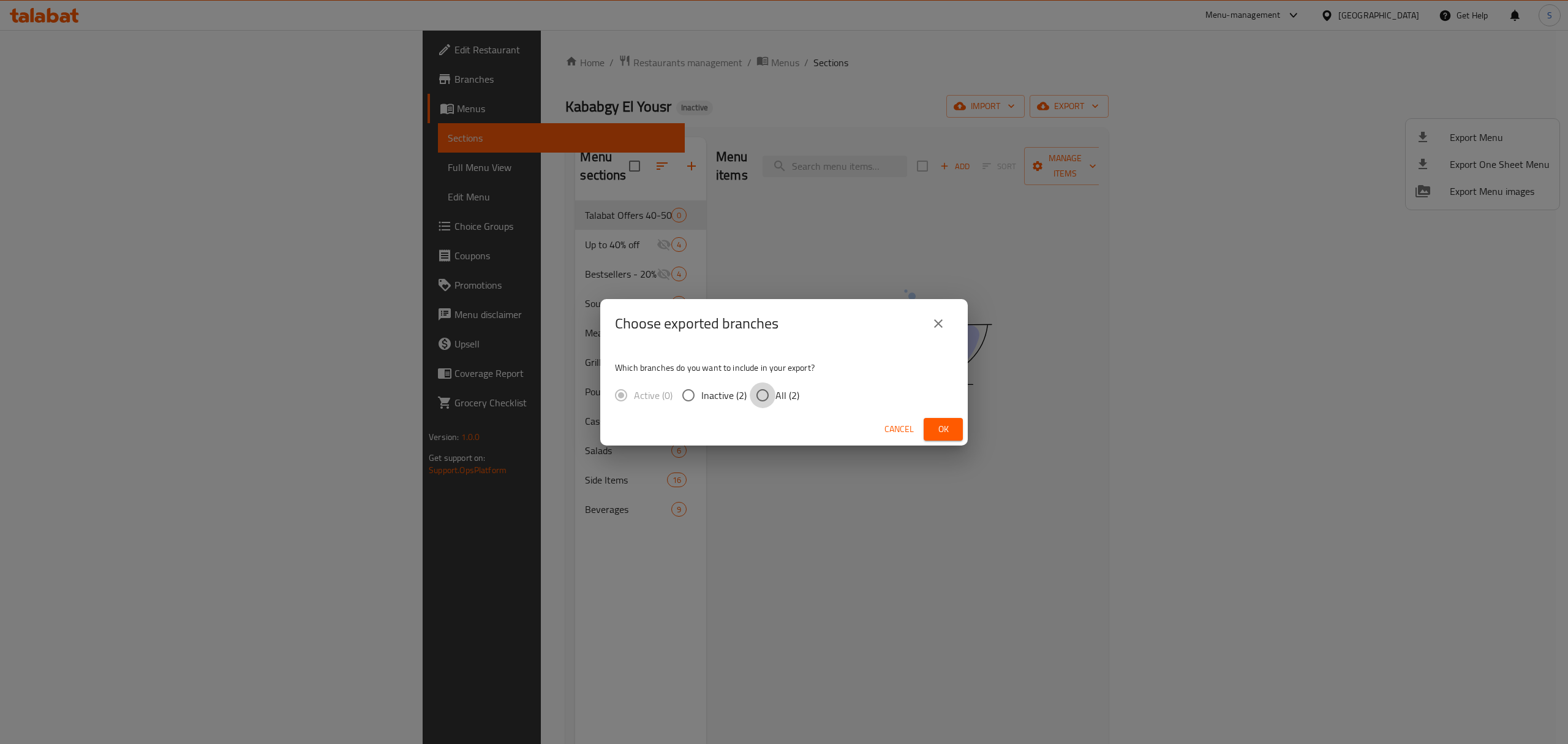
click at [765, 398] on input "All (2)" at bounding box center [762, 395] width 25 height 25
radio input "true"
click at [939, 432] on span "Ok" at bounding box center [942, 430] width 19 height 15
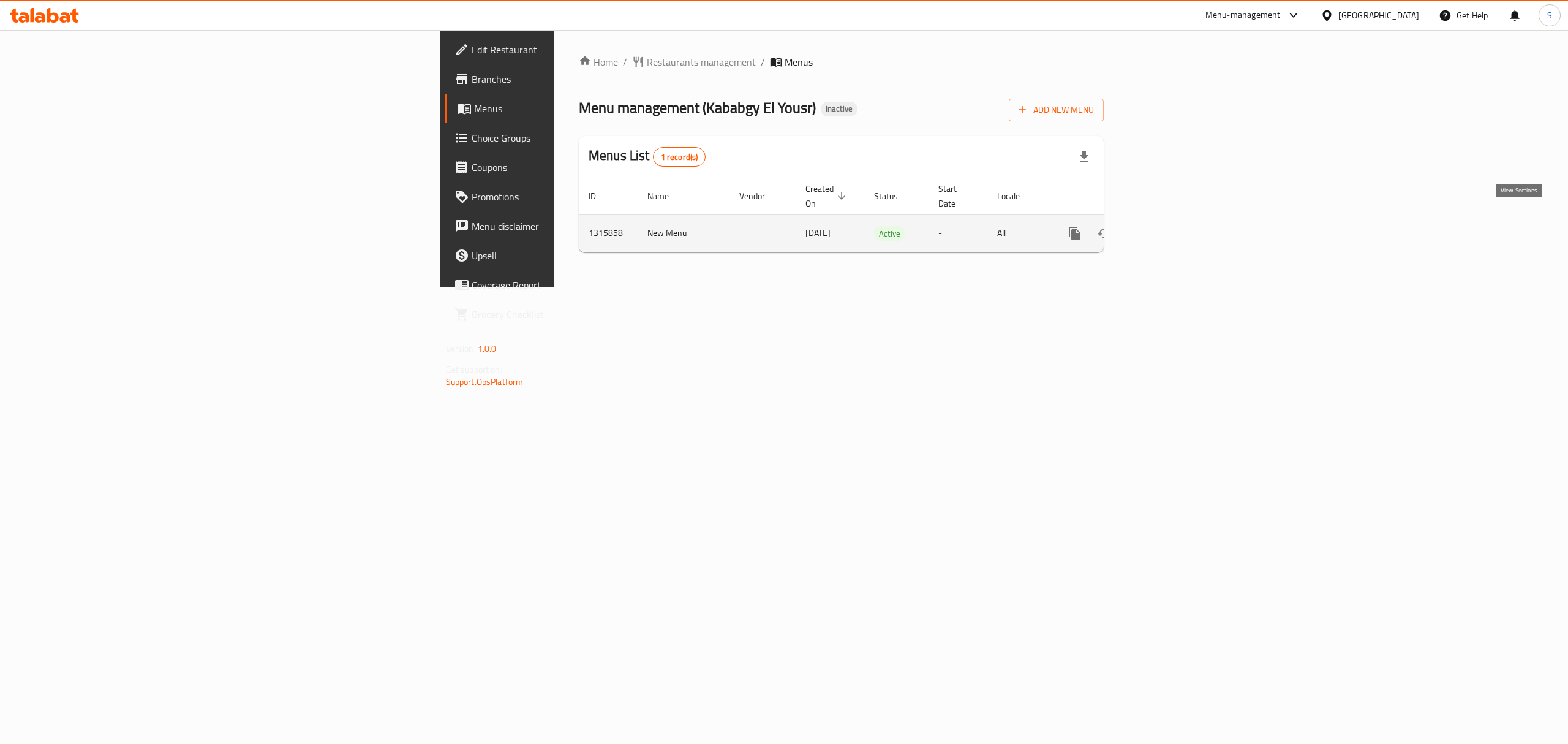
click at [1170, 226] on icon "enhanced table" at bounding box center [1162, 233] width 15 height 15
